Goal: Task Accomplishment & Management: Manage account settings

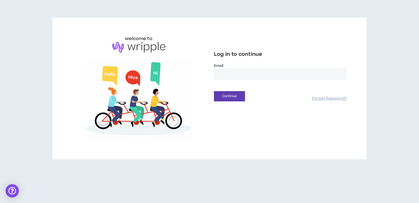
click at [266, 72] on input "email" at bounding box center [280, 74] width 133 height 12
type input "**********"
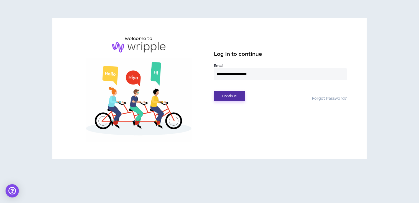
click at [231, 97] on button "Continue" at bounding box center [229, 96] width 31 height 10
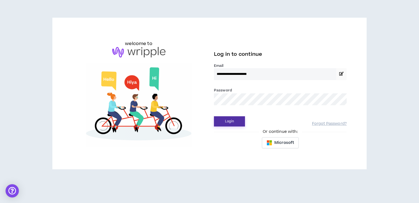
click at [223, 123] on button "Login" at bounding box center [229, 122] width 31 height 10
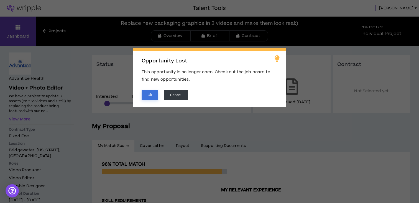
click at [146, 97] on button "Ok" at bounding box center [149, 96] width 17 height 10
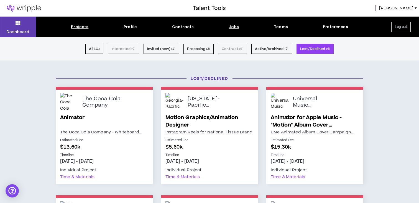
click at [233, 28] on div "Jobs" at bounding box center [233, 27] width 10 height 6
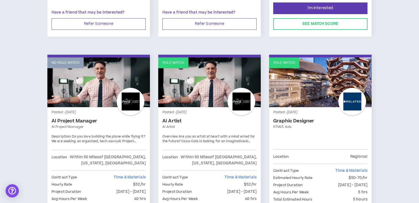
scroll to position [931, 0]
